Goal: Communication & Community: Answer question/provide support

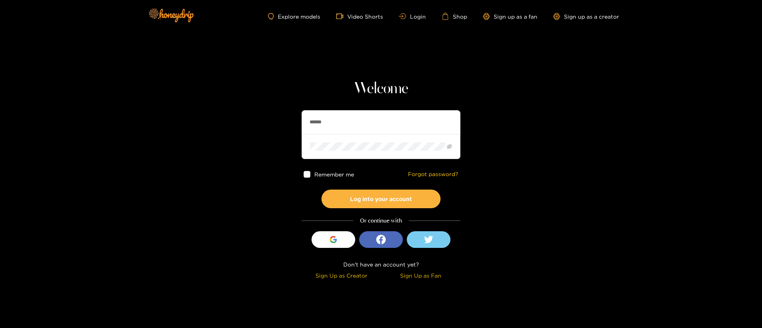
click at [350, 118] on input "******" at bounding box center [381, 122] width 159 height 24
type input "********"
click at [404, 208] on button "Log into your account" at bounding box center [381, 199] width 119 height 19
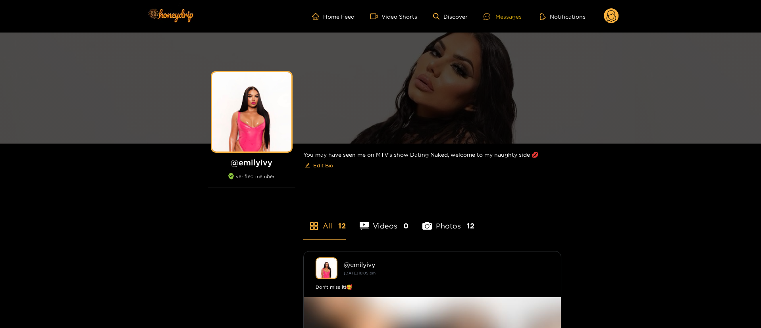
click at [510, 13] on div "Messages" at bounding box center [503, 16] width 38 height 9
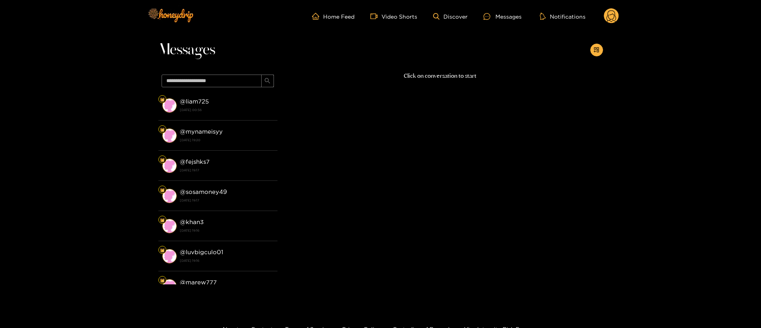
click at [607, 15] on circle at bounding box center [611, 15] width 15 height 15
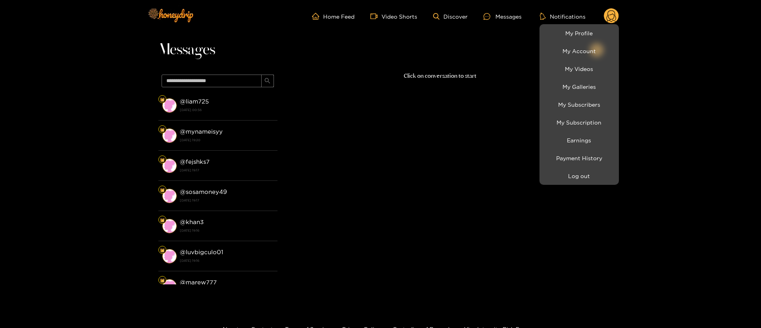
click at [227, 100] on div at bounding box center [380, 164] width 761 height 328
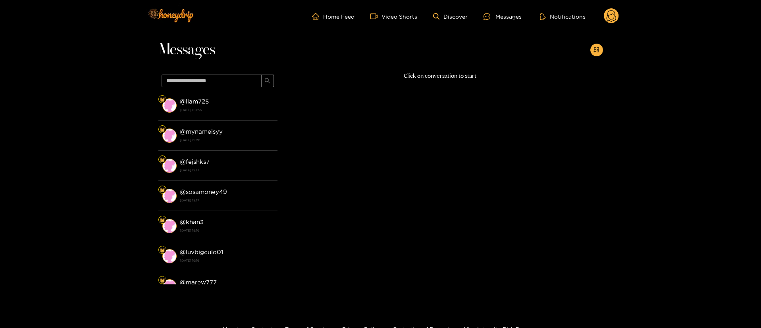
click at [227, 100] on div "@ liam725 28 August 2025 00:56" at bounding box center [227, 105] width 94 height 18
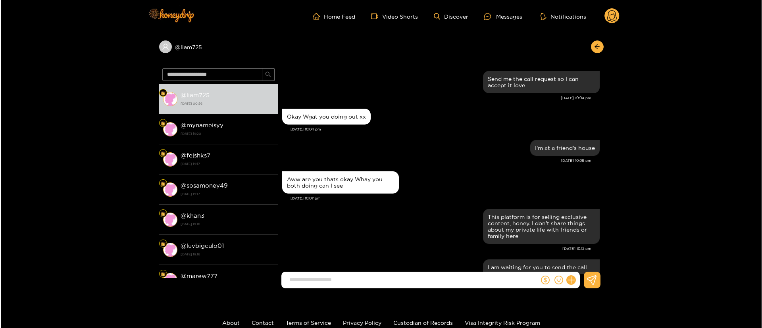
scroll to position [715, 0]
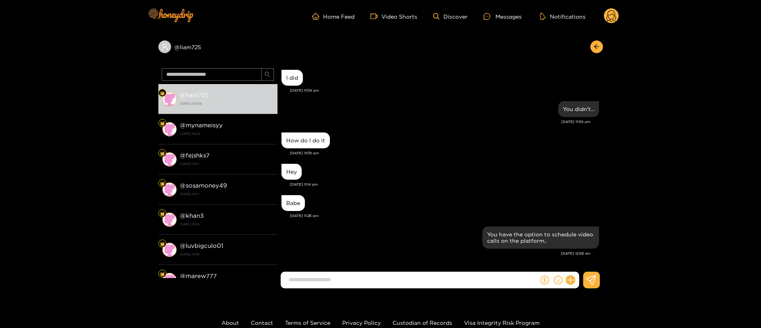
click at [610, 5] on div "Home Feed Video Shorts Discover Messages Notifications 0" at bounding box center [381, 16] width 476 height 33
click at [611, 15] on circle at bounding box center [611, 15] width 15 height 15
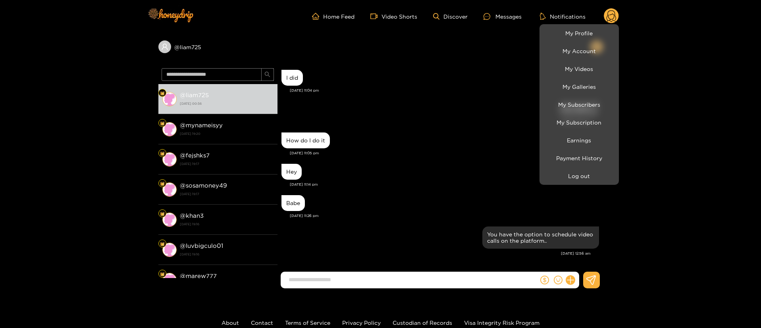
click at [586, 183] on li "Log out" at bounding box center [579, 176] width 79 height 18
click at [588, 179] on button "Log out" at bounding box center [579, 176] width 75 height 14
